Goal: Task Accomplishment & Management: Use online tool/utility

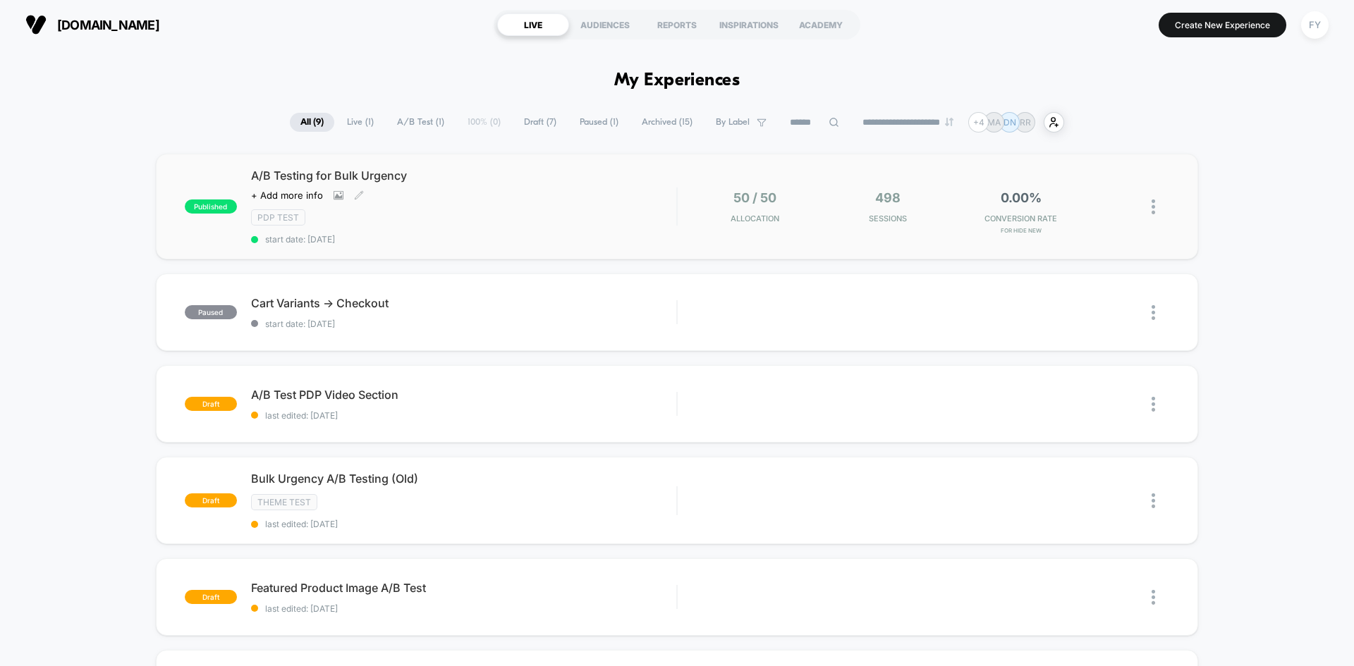
click at [487, 224] on div "PDP Test" at bounding box center [463, 217] width 425 height 16
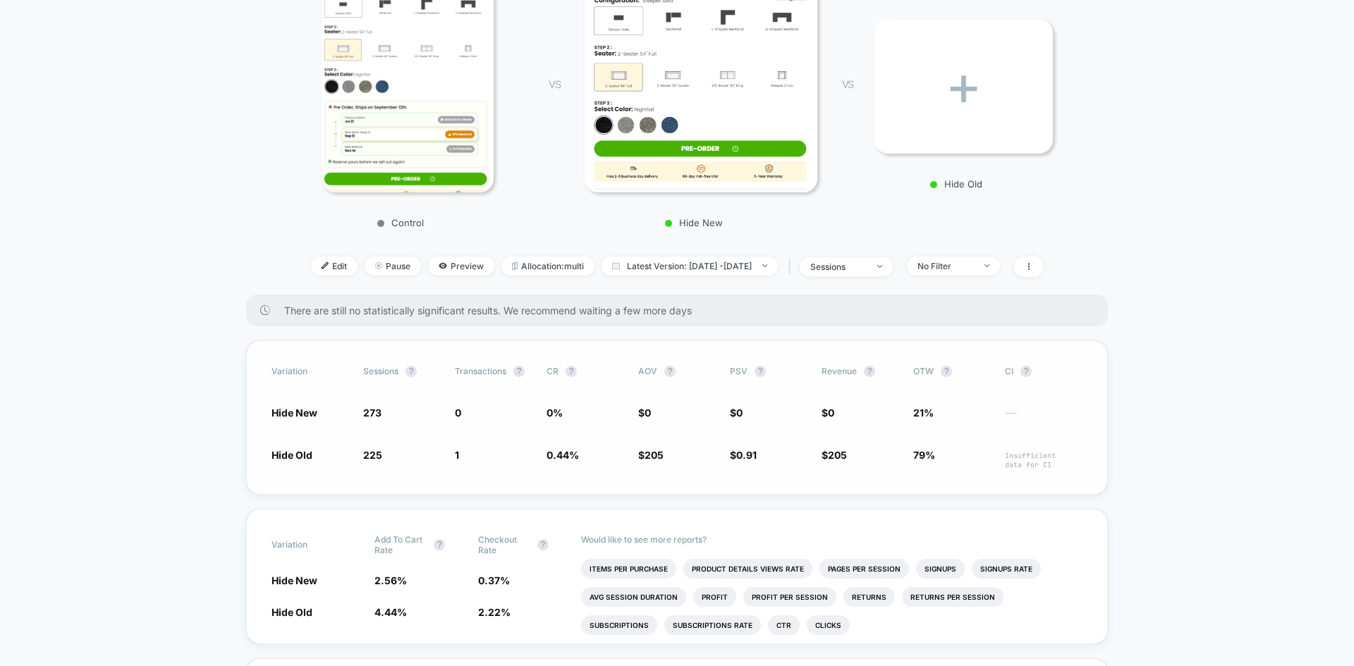
scroll to position [212, 0]
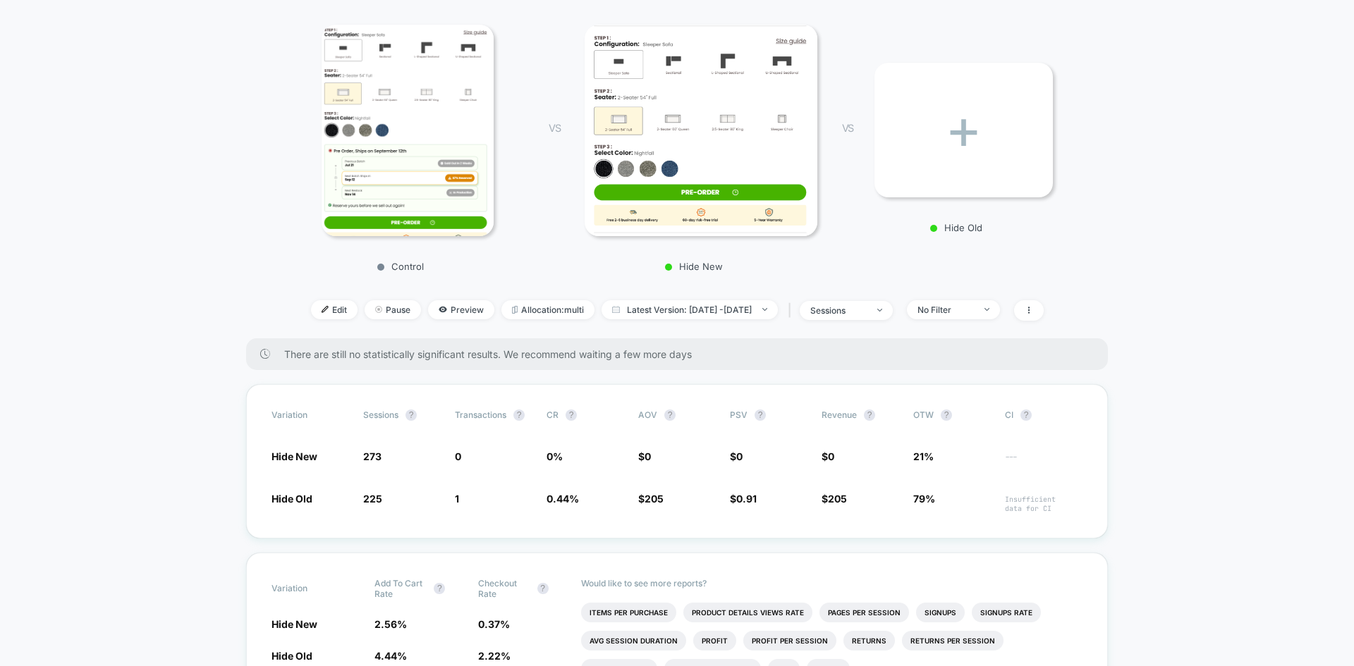
click at [939, 148] on div "+" at bounding box center [964, 130] width 178 height 135
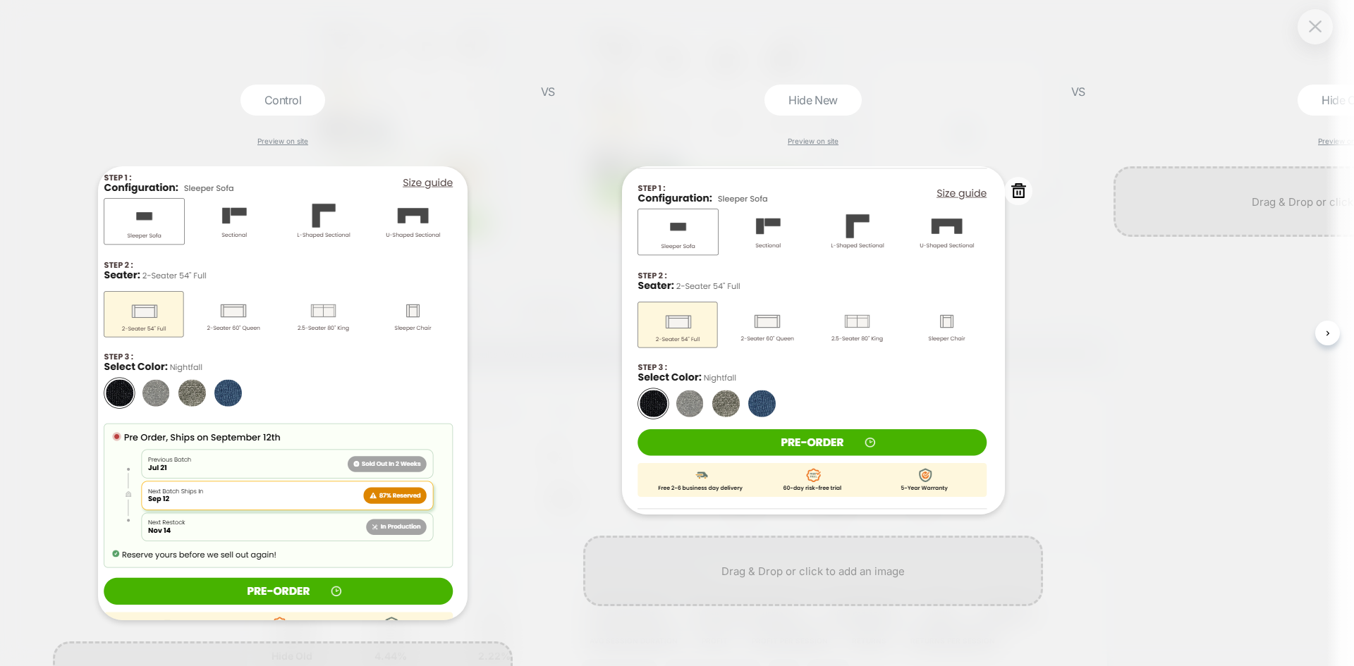
scroll to position [0, 1]
click at [1317, 42] on img at bounding box center [1315, 38] width 13 height 12
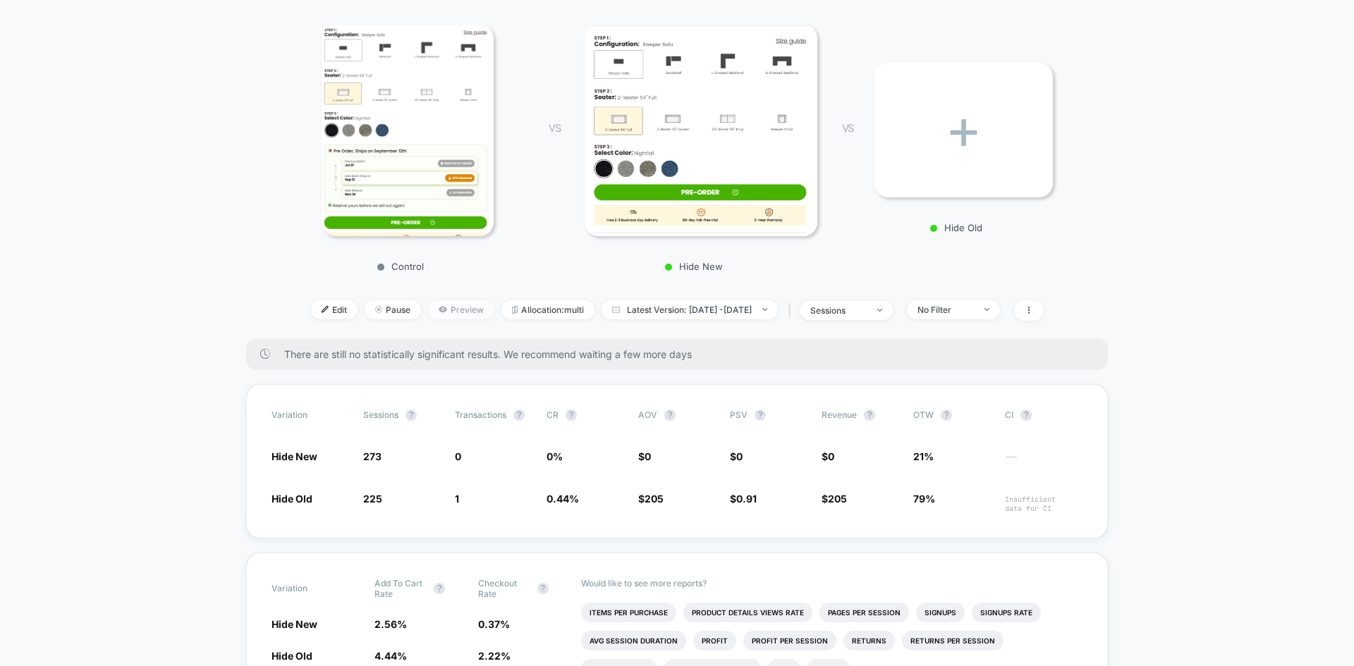
click at [428, 310] on span "Preview" at bounding box center [461, 309] width 66 height 19
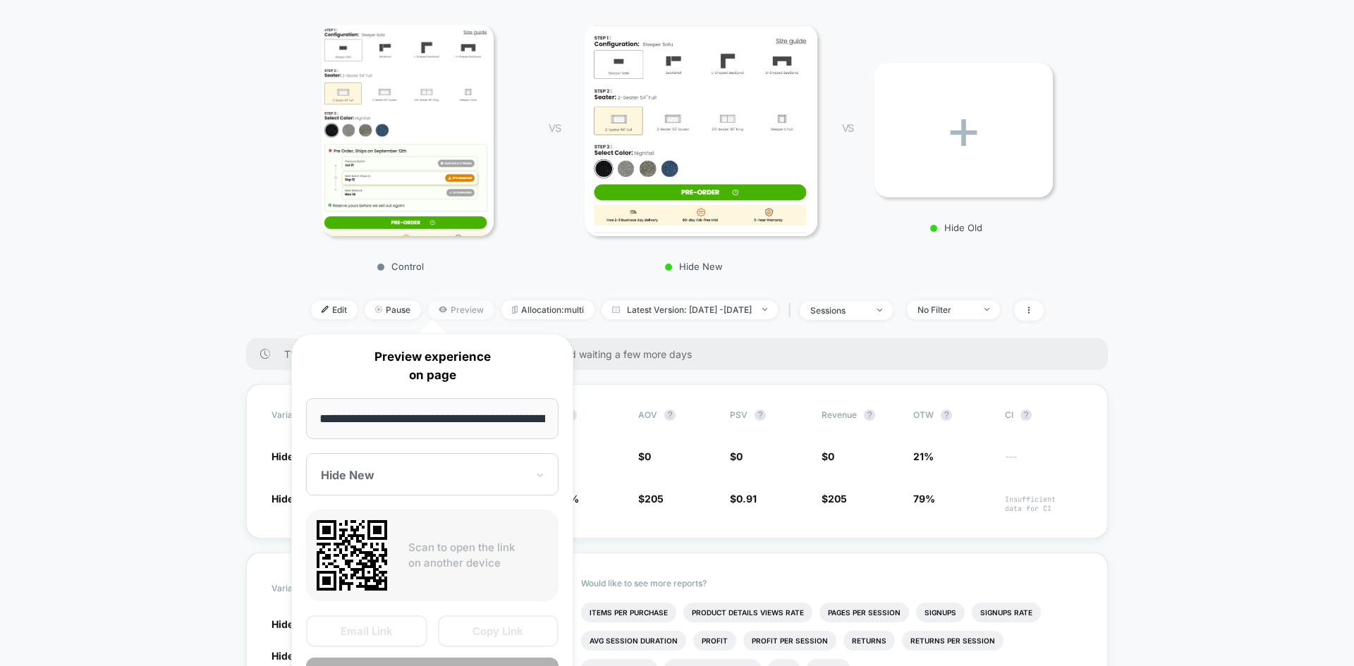
scroll to position [0, 206]
click at [530, 490] on div "Hide New" at bounding box center [432, 475] width 252 height 42
click at [892, 451] on span "$ 0" at bounding box center [861, 456] width 78 height 14
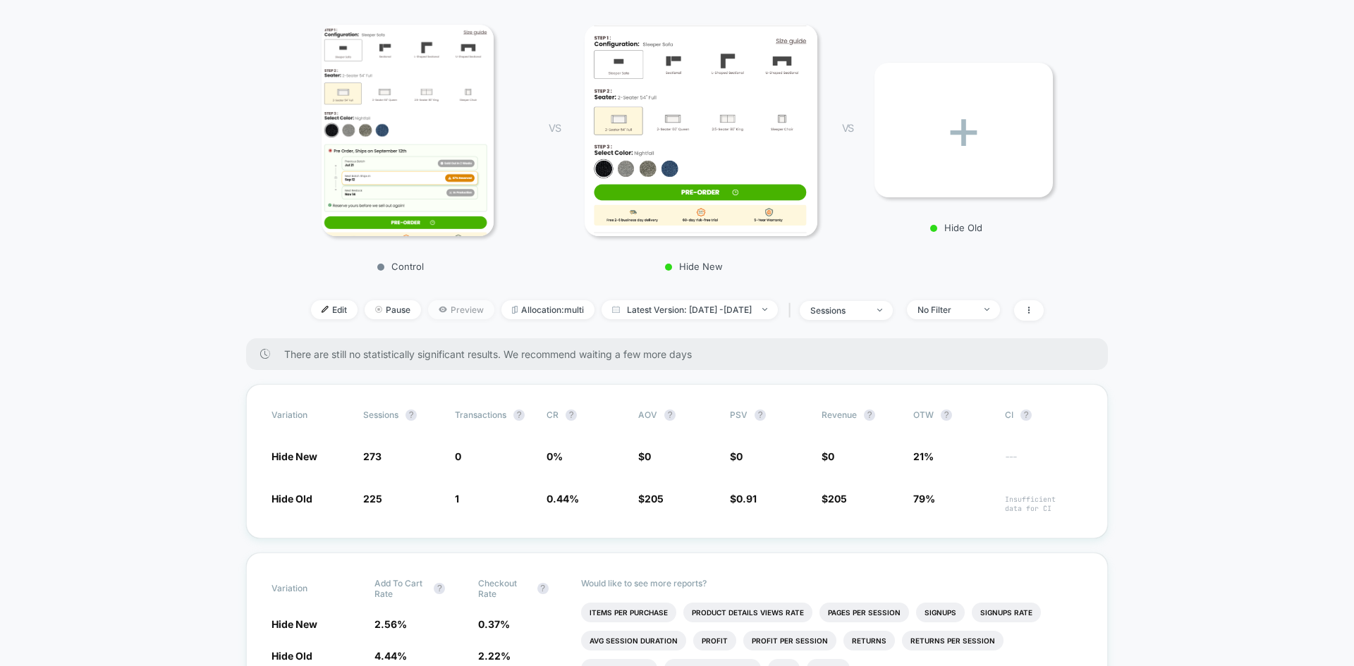
click at [439, 307] on icon at bounding box center [443, 309] width 8 height 8
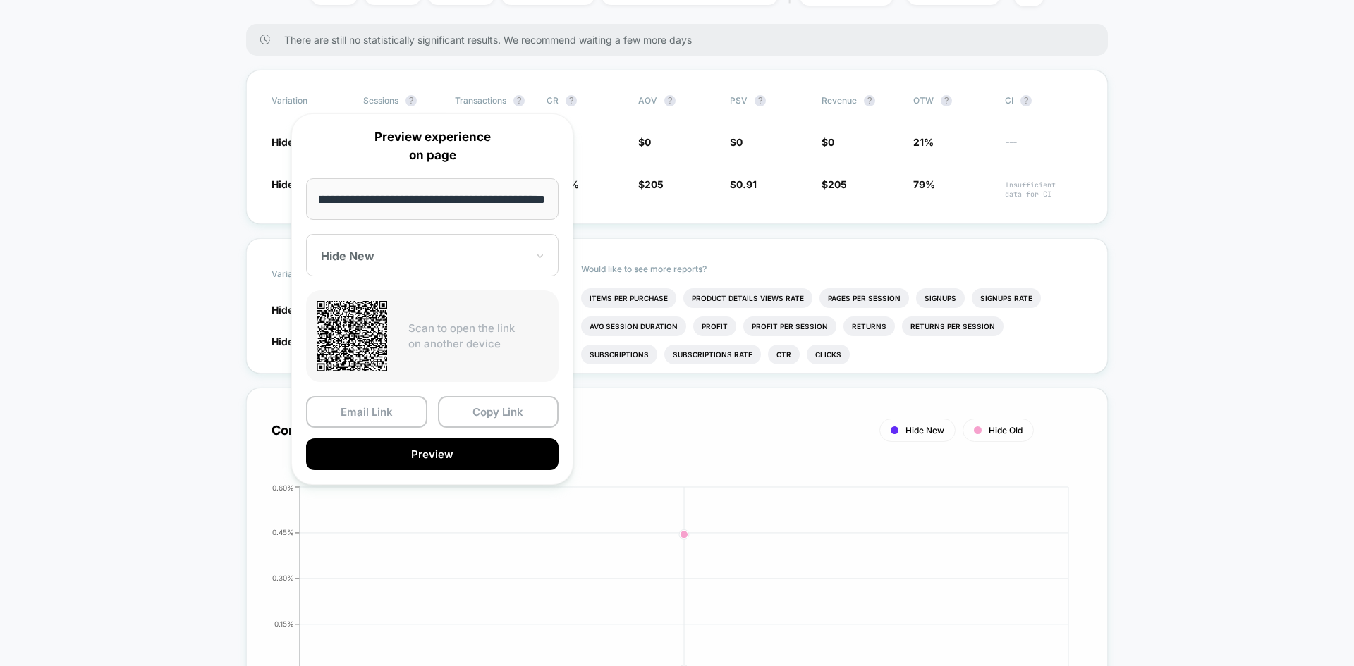
scroll to position [564, 0]
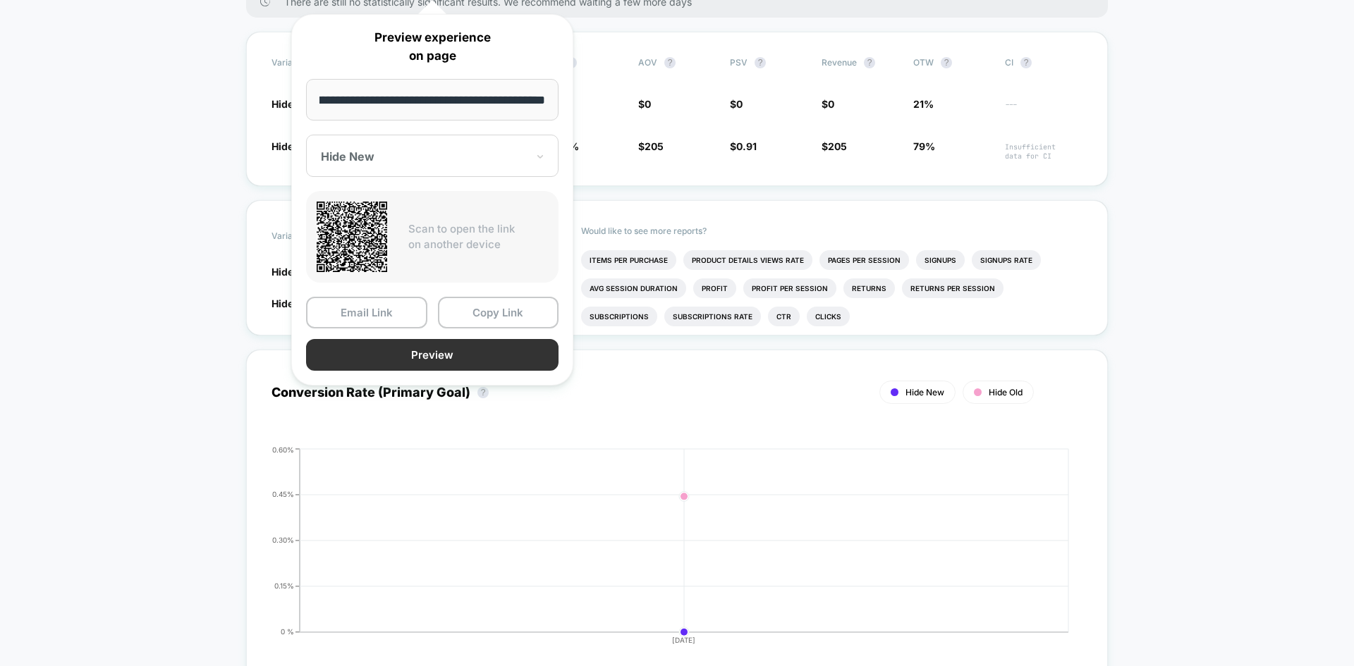
click at [478, 348] on button "Preview" at bounding box center [432, 355] width 252 height 32
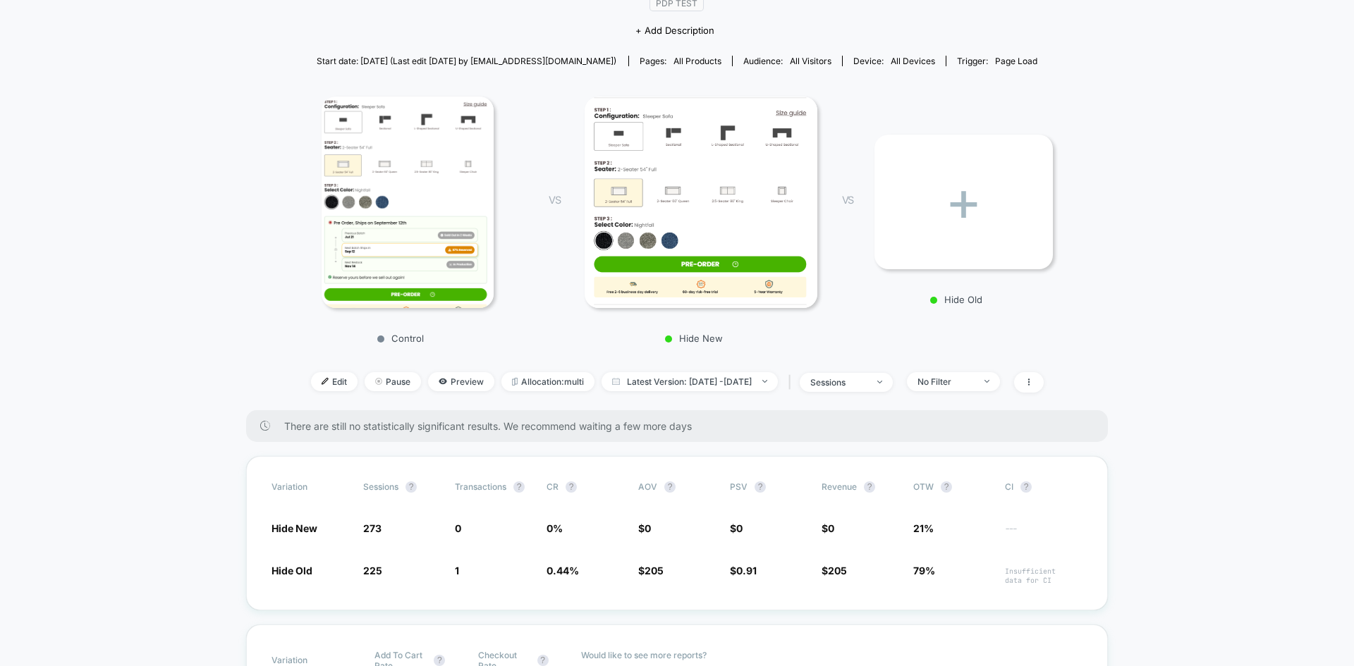
scroll to position [141, 0]
click at [456, 388] on span "Preview" at bounding box center [461, 380] width 66 height 19
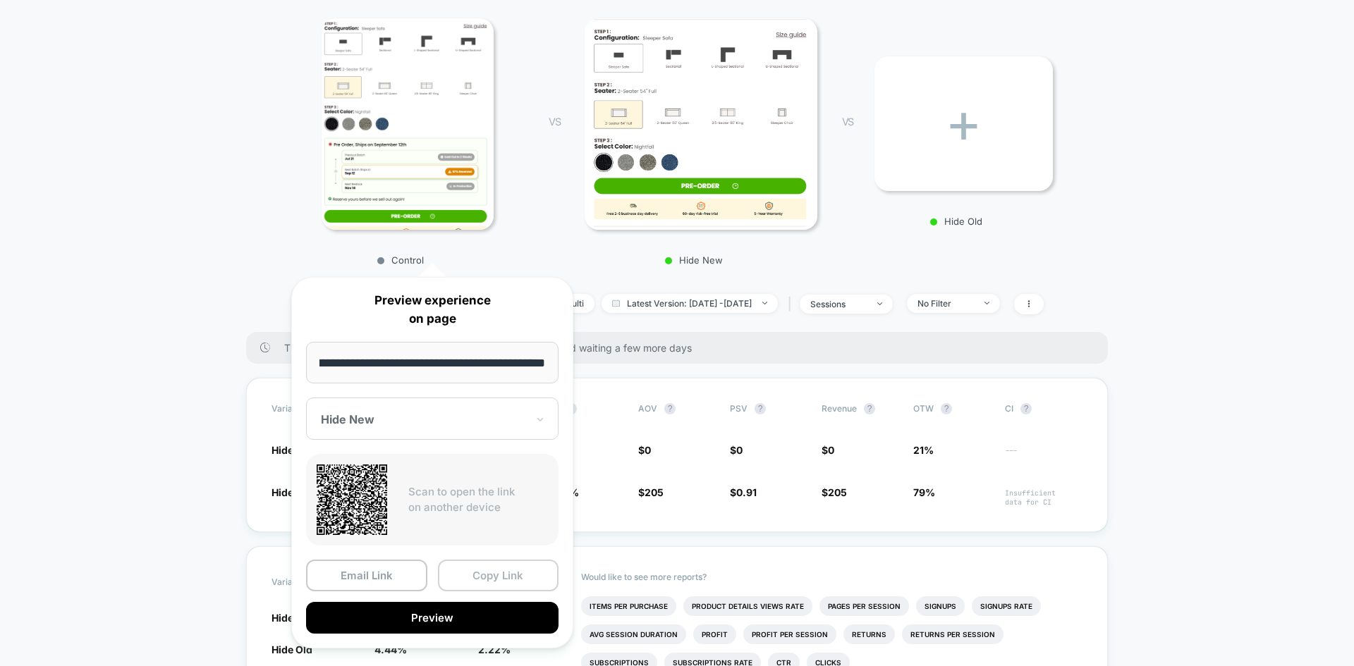
scroll to position [353, 0]
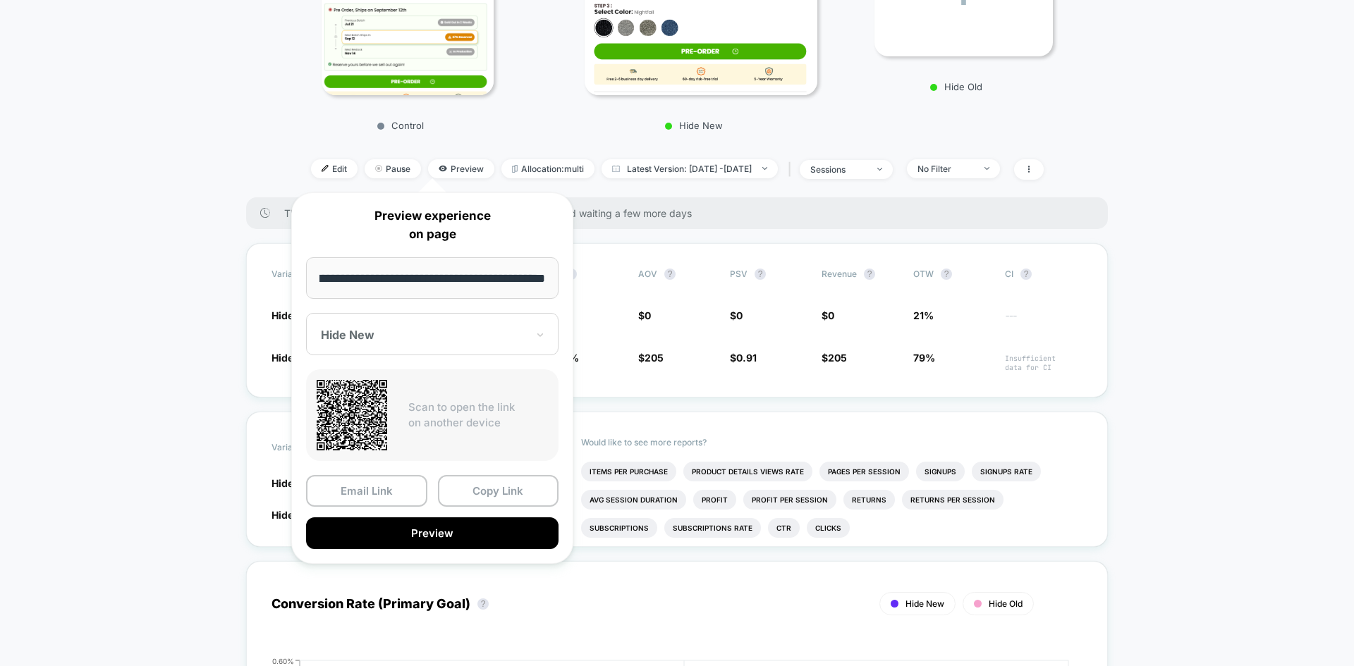
click at [430, 329] on div at bounding box center [424, 335] width 206 height 14
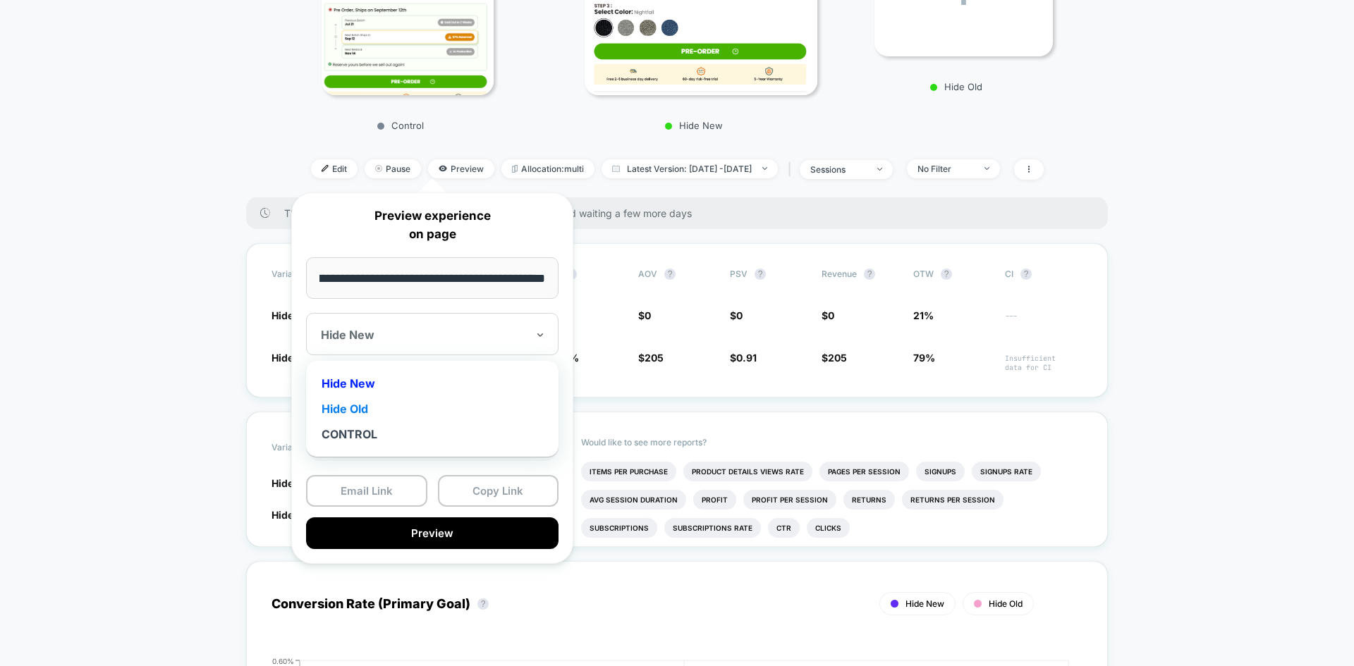
scroll to position [0, 0]
click at [412, 412] on div "Hide Old" at bounding box center [432, 408] width 238 height 25
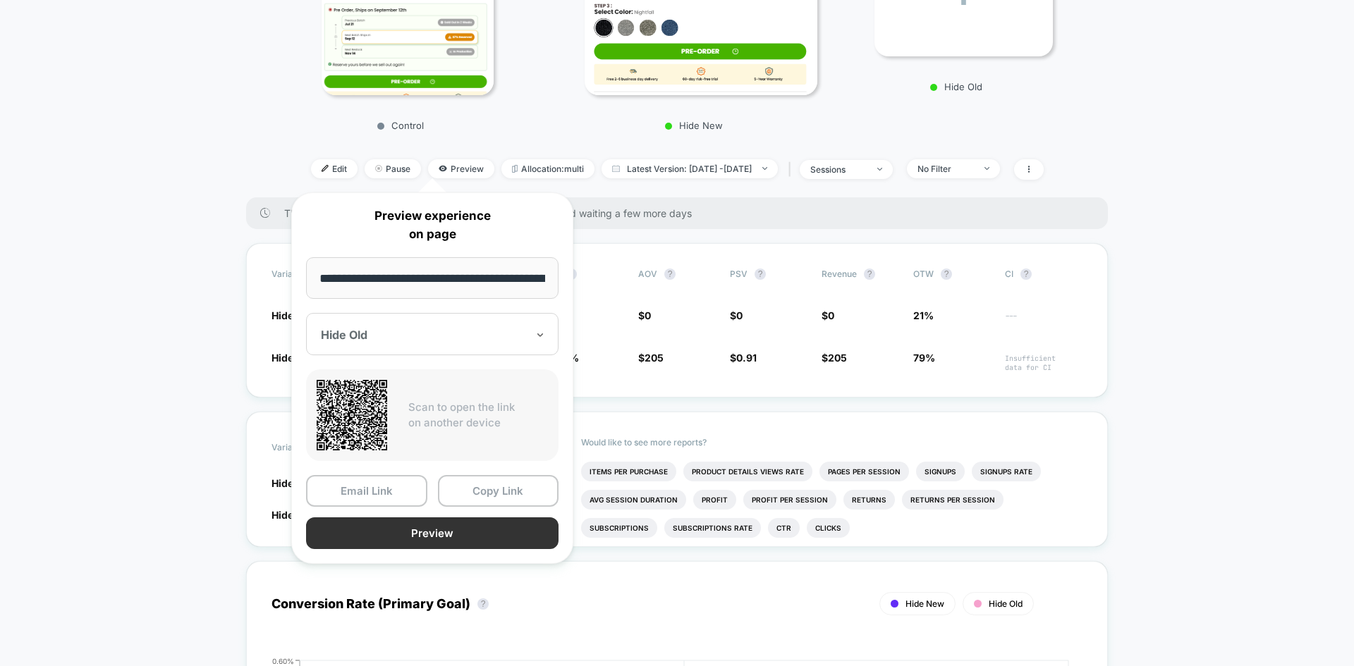
click at [437, 538] on button "Preview" at bounding box center [432, 534] width 252 height 32
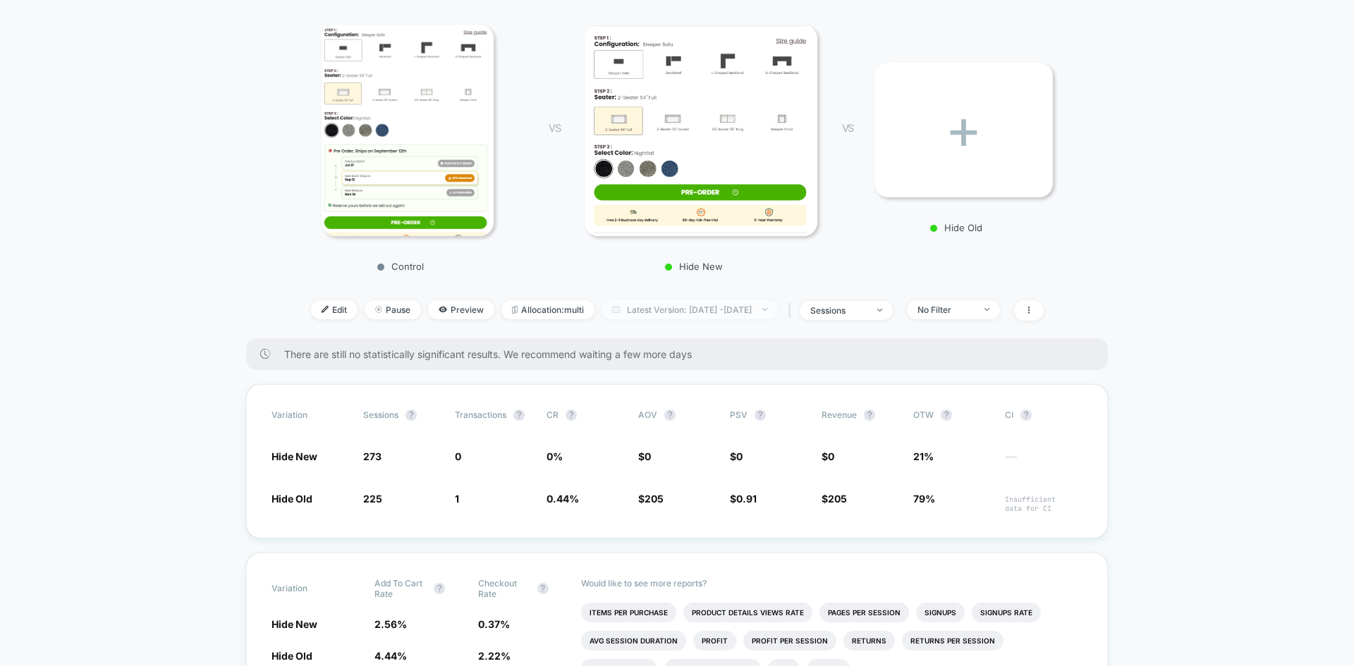
scroll to position [353, 0]
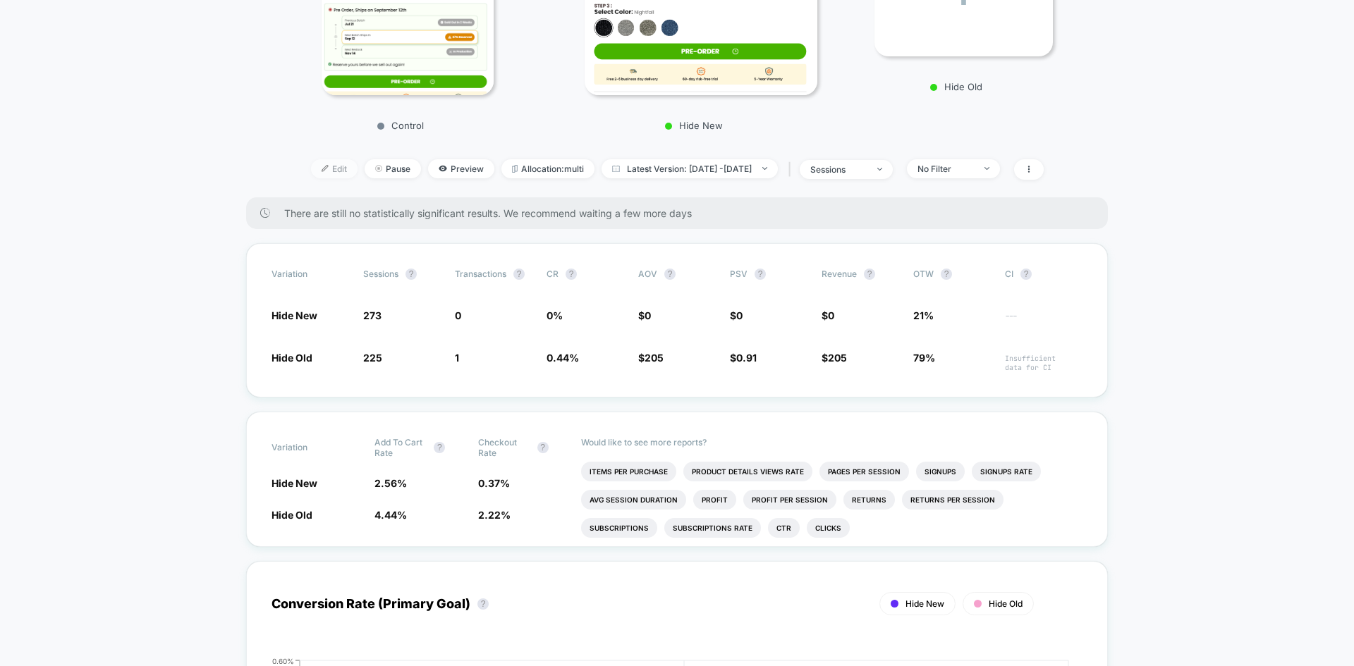
click at [325, 171] on span "Edit" at bounding box center [334, 168] width 47 height 19
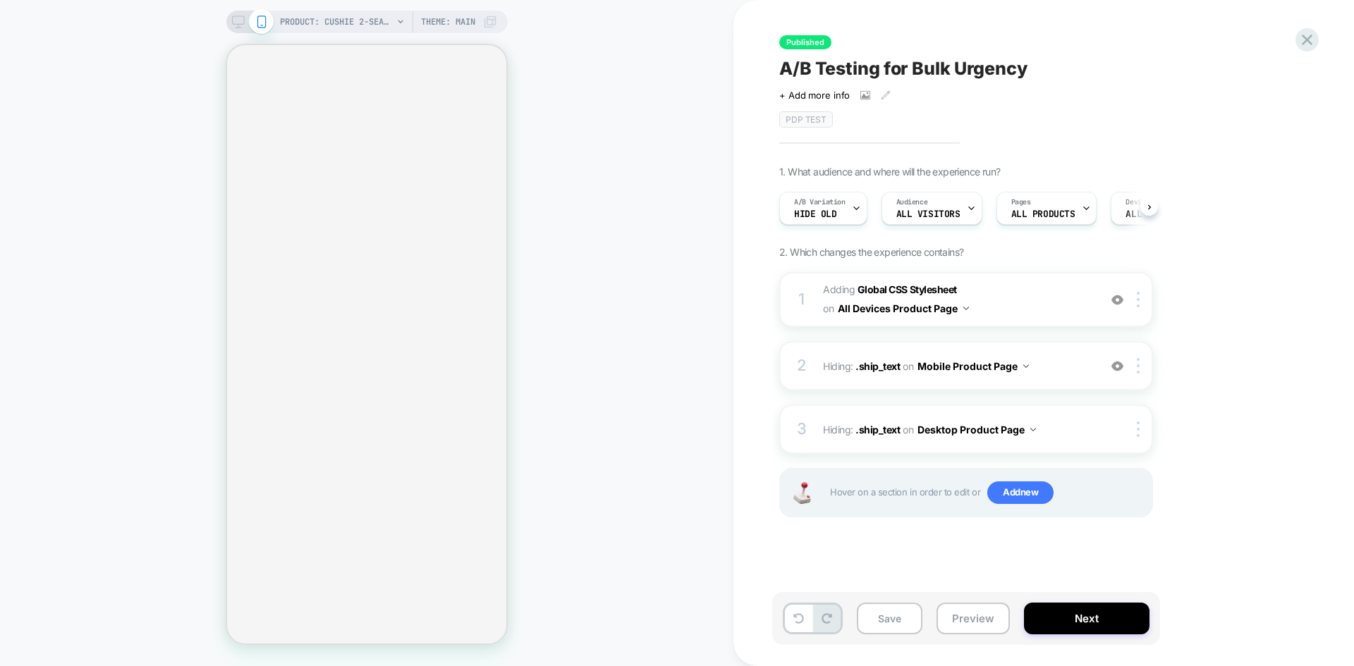
scroll to position [0, 1]
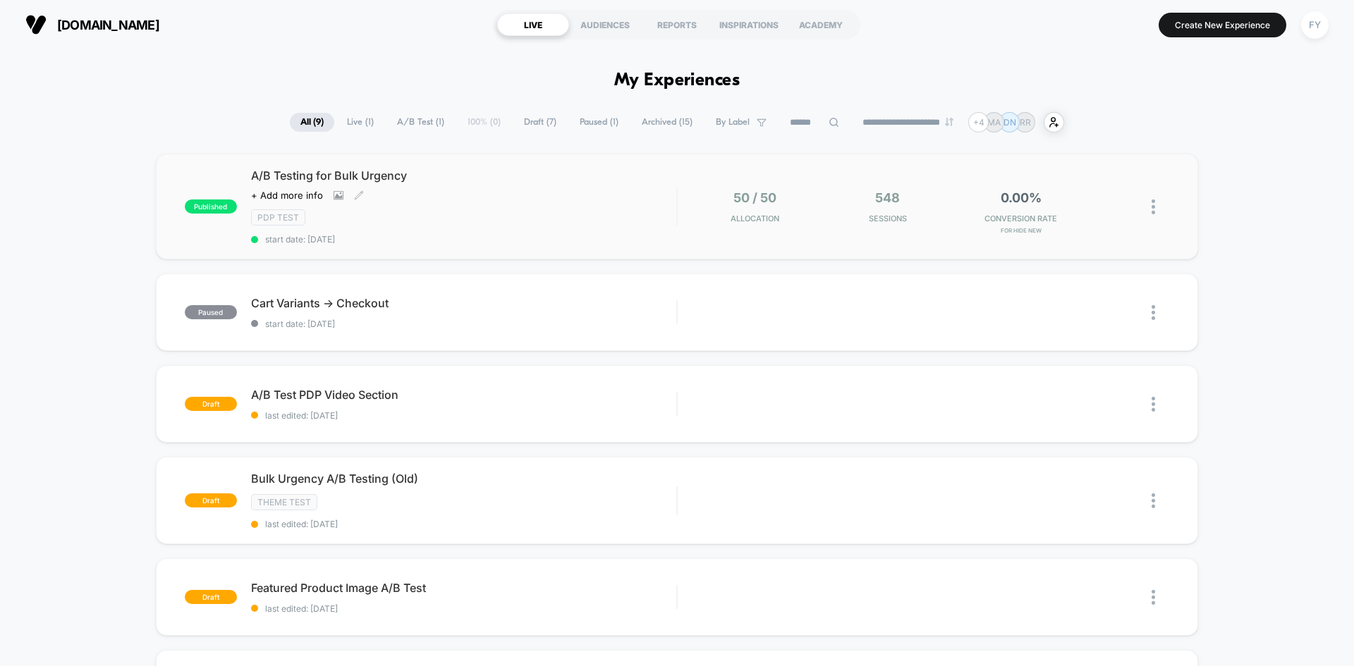
click at [508, 235] on span "start date: [DATE]" at bounding box center [463, 239] width 425 height 11
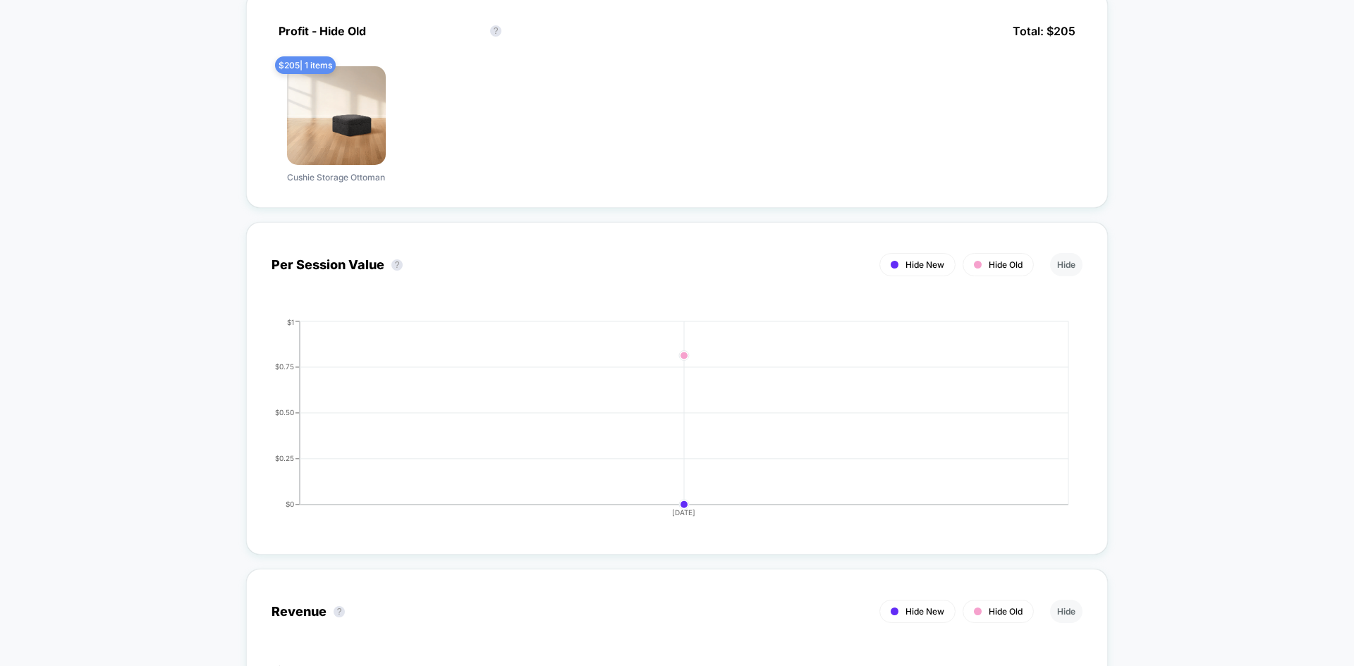
scroll to position [1058, 0]
